Goal: Information Seeking & Learning: Learn about a topic

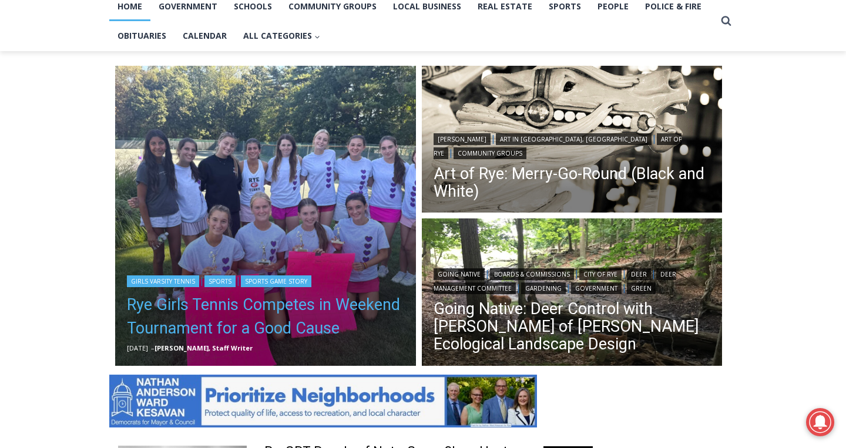
scroll to position [264, 0]
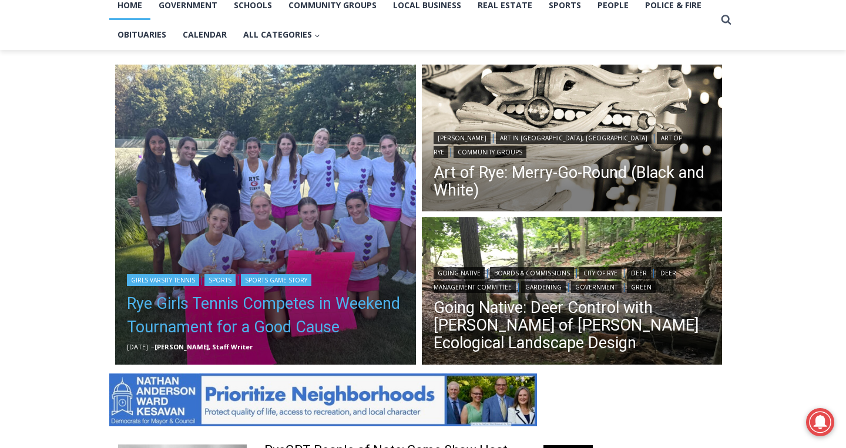
click at [302, 325] on link "Rye Girls Tennis Competes in Weekend Tournament for a Good Cause" at bounding box center [265, 315] width 277 height 47
